Goal: Task Accomplishment & Management: Use online tool/utility

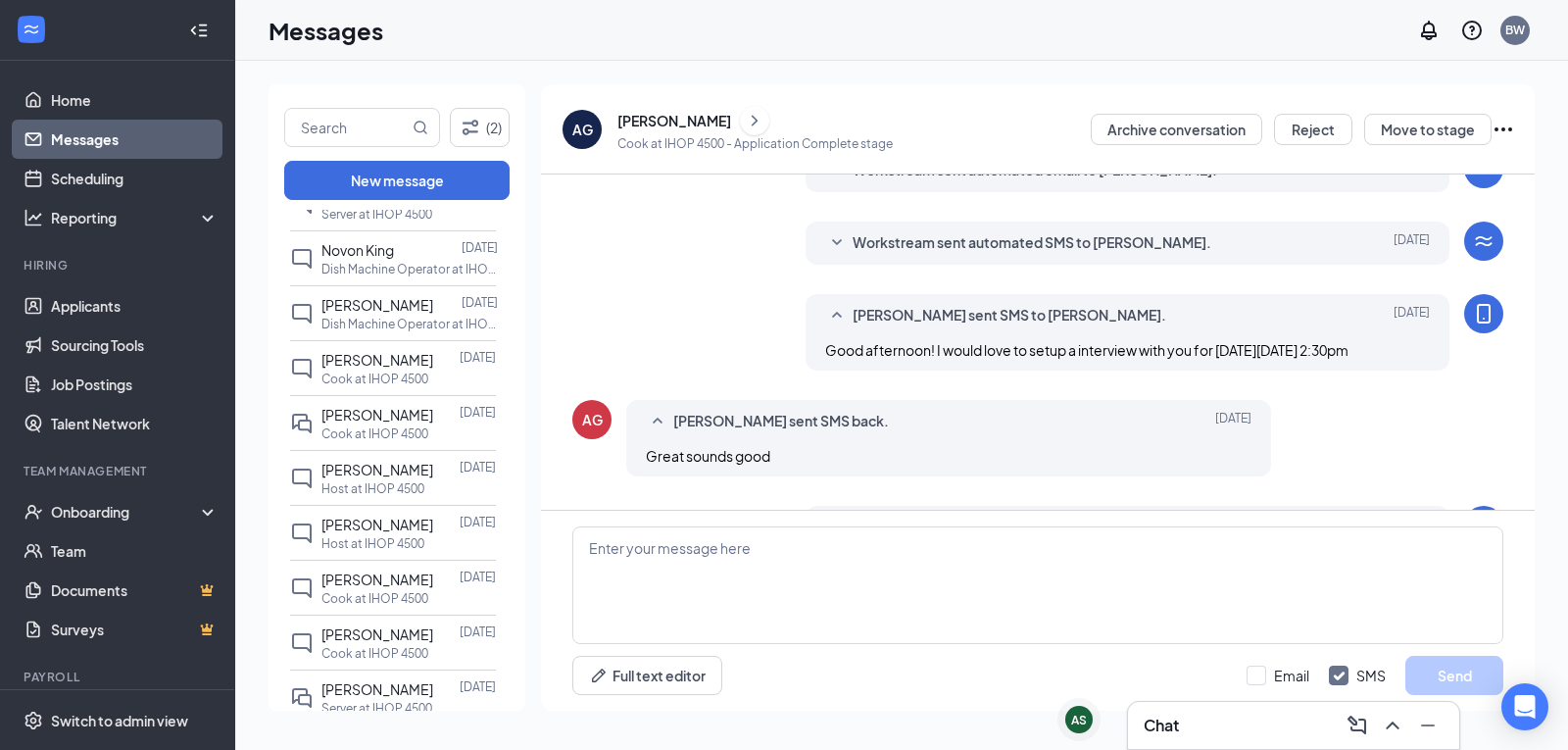
scroll to position [1535, 0]
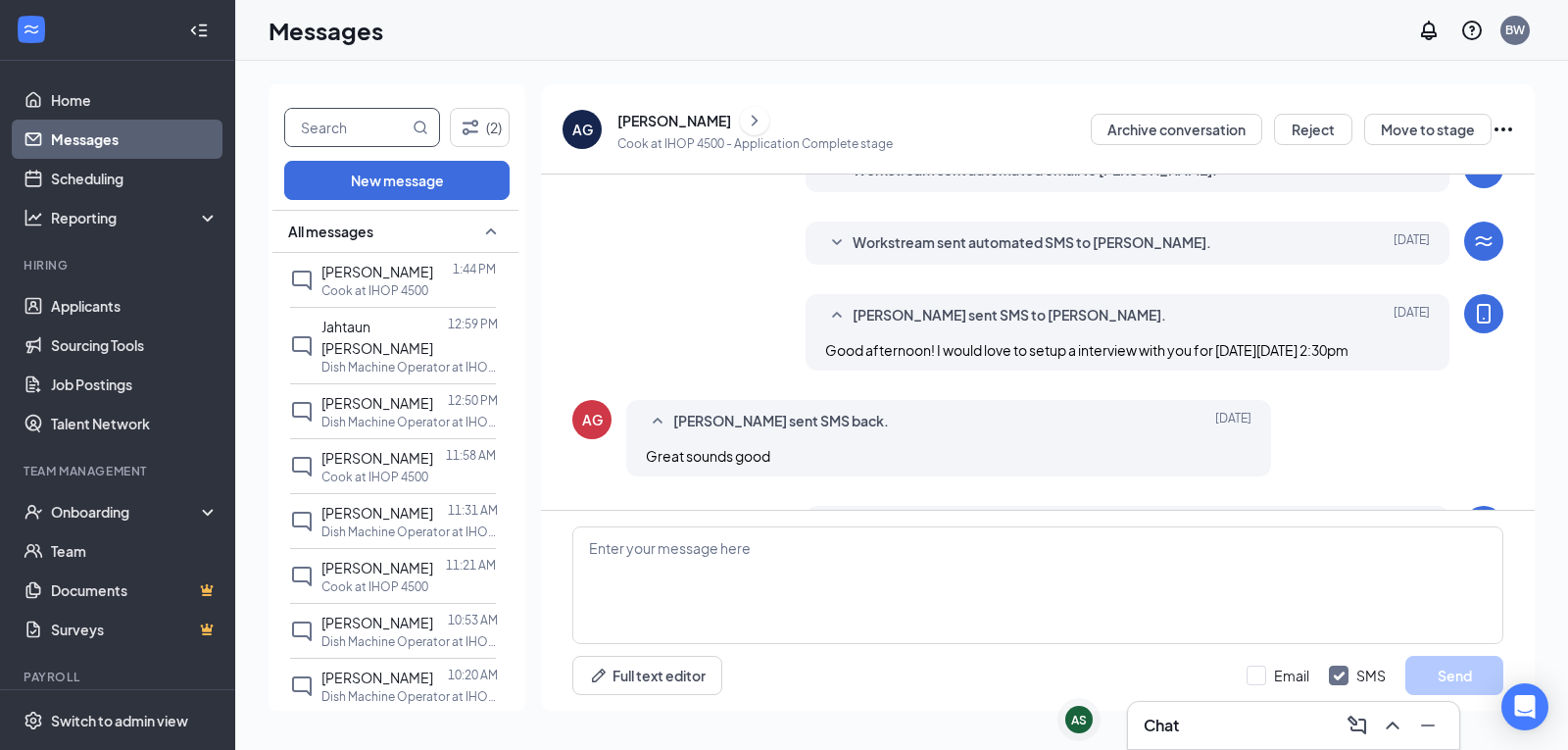
click at [403, 123] on input "text" at bounding box center [347, 128] width 124 height 37
type input "[PERSON_NAME]"
click at [421, 119] on span at bounding box center [420, 128] width 16 height 37
click at [425, 134] on icon "MagnifyingGlass" at bounding box center [420, 128] width 16 height 16
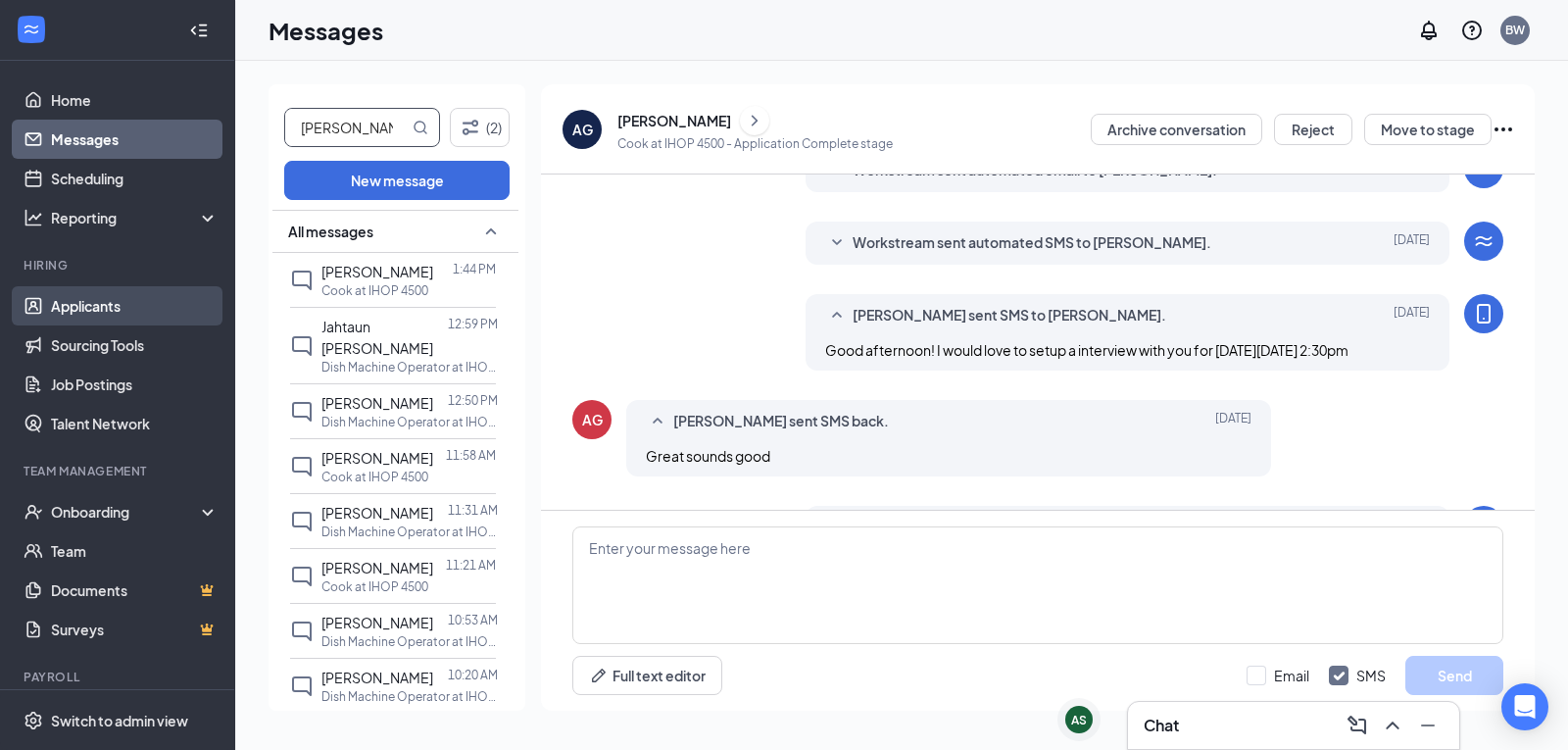
click at [74, 298] on link "Applicants" at bounding box center [135, 306] width 167 height 39
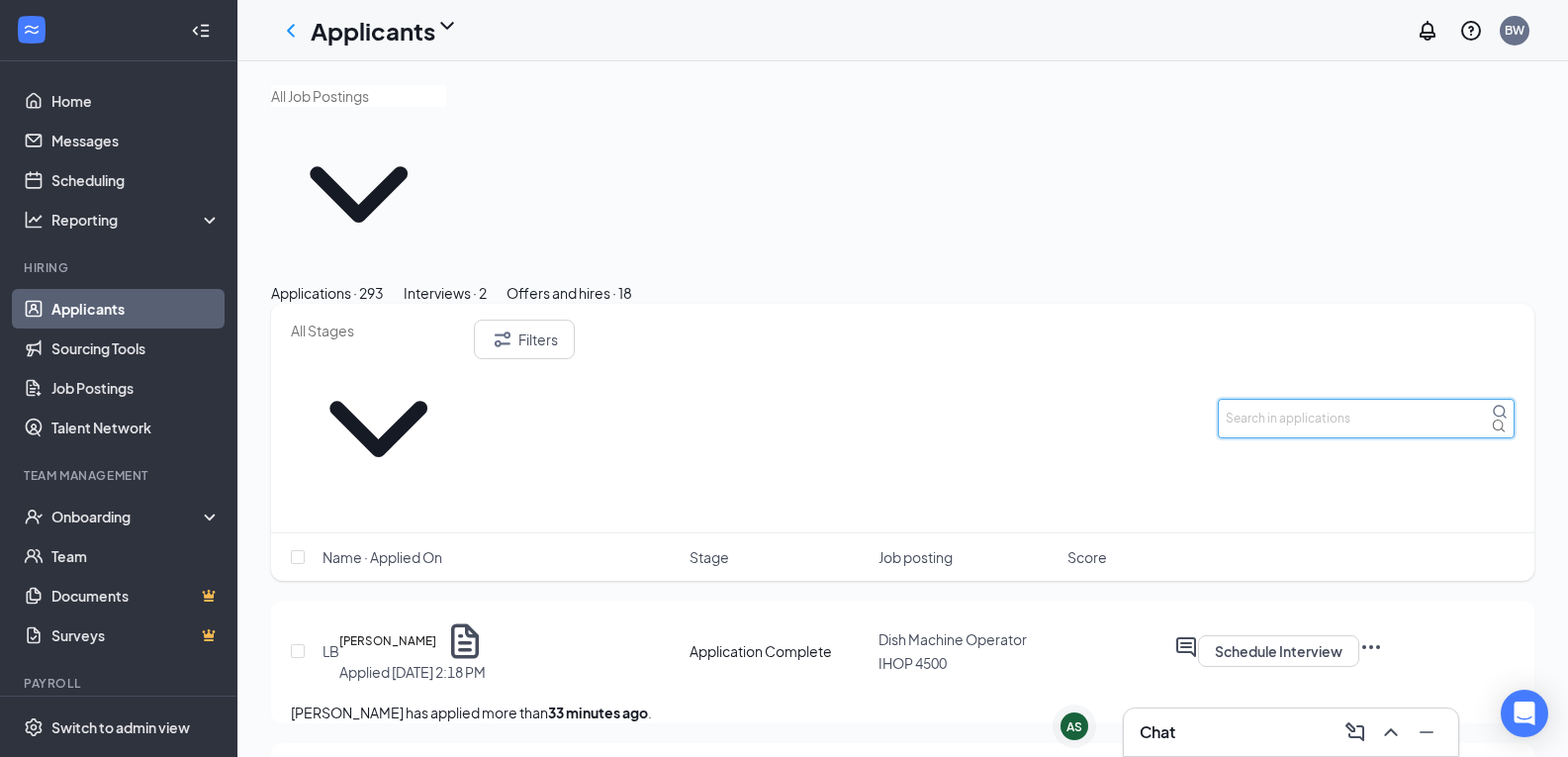
click at [1280, 398] on input "text" at bounding box center [1365, 418] width 297 height 40
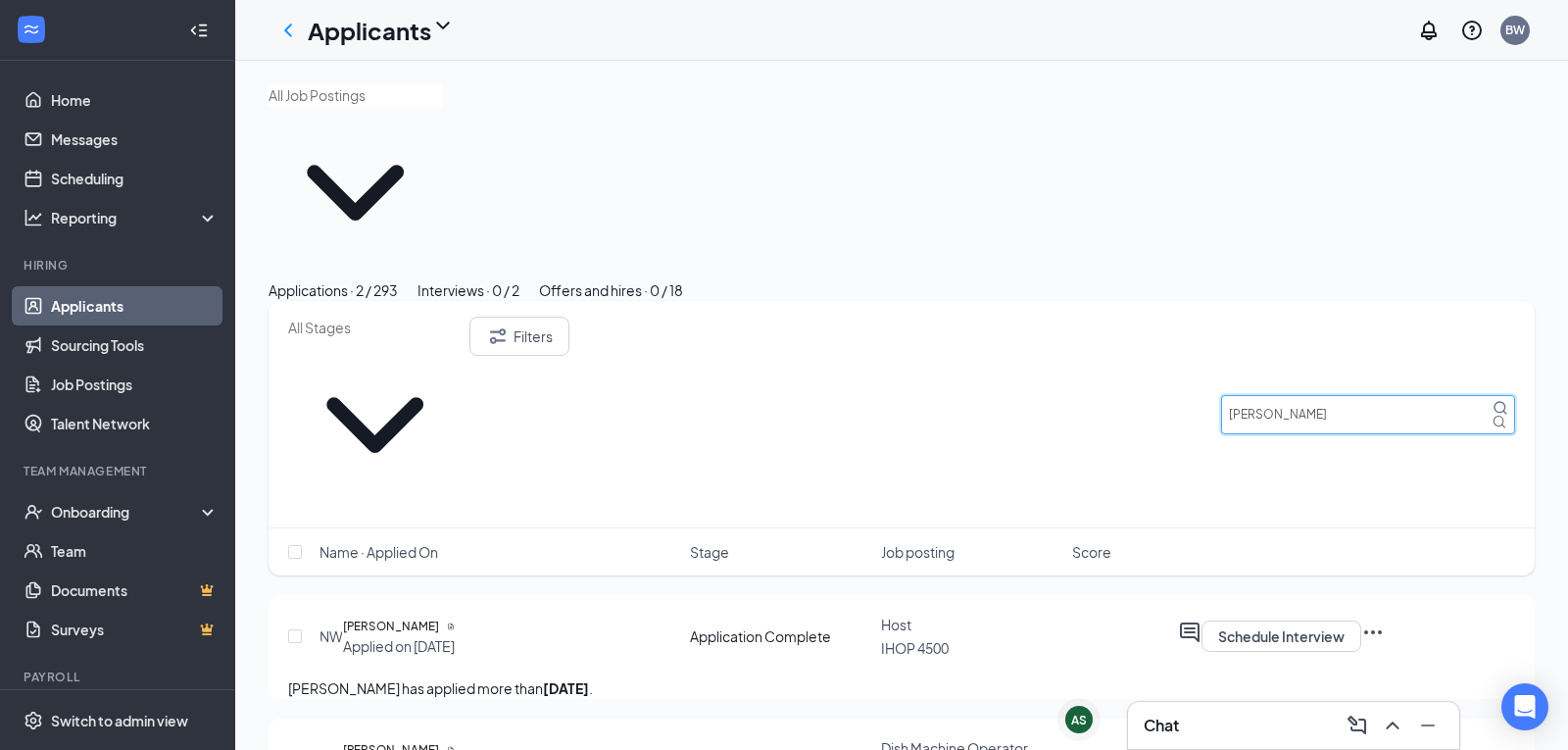
type input "[PERSON_NAME]"
